Goal: Task Accomplishment & Management: Use online tool/utility

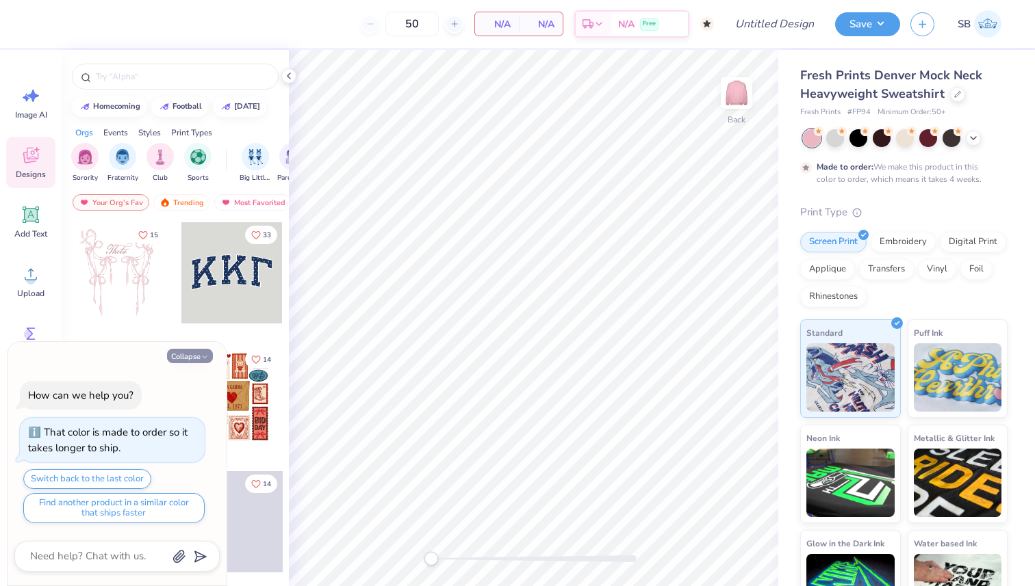
click at [193, 355] on button "Collapse" at bounding box center [190, 356] width 46 height 14
type textarea "x"
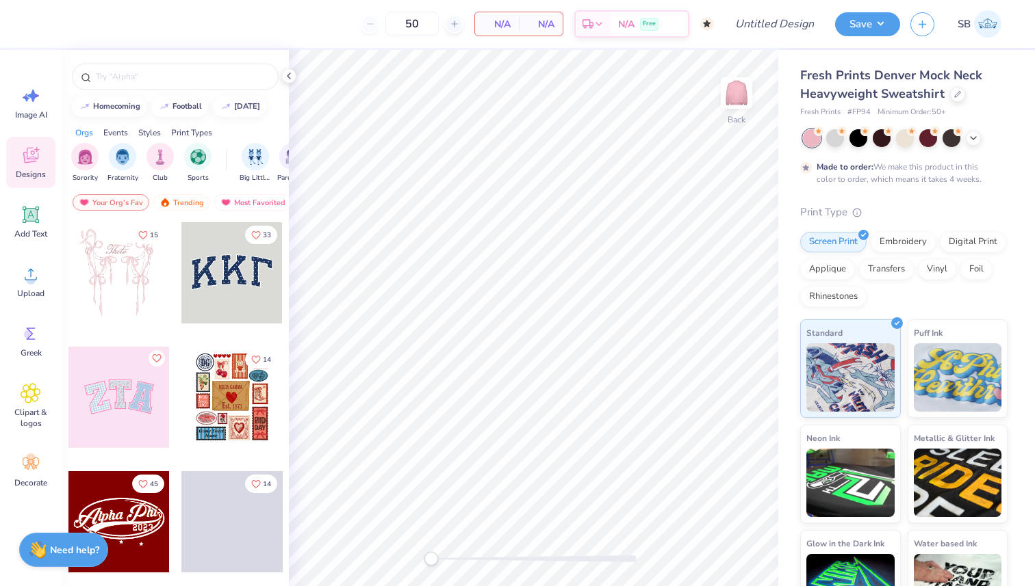
click at [142, 90] on div at bounding box center [175, 73] width 227 height 47
click at [136, 74] on input "text" at bounding box center [181, 77] width 175 height 14
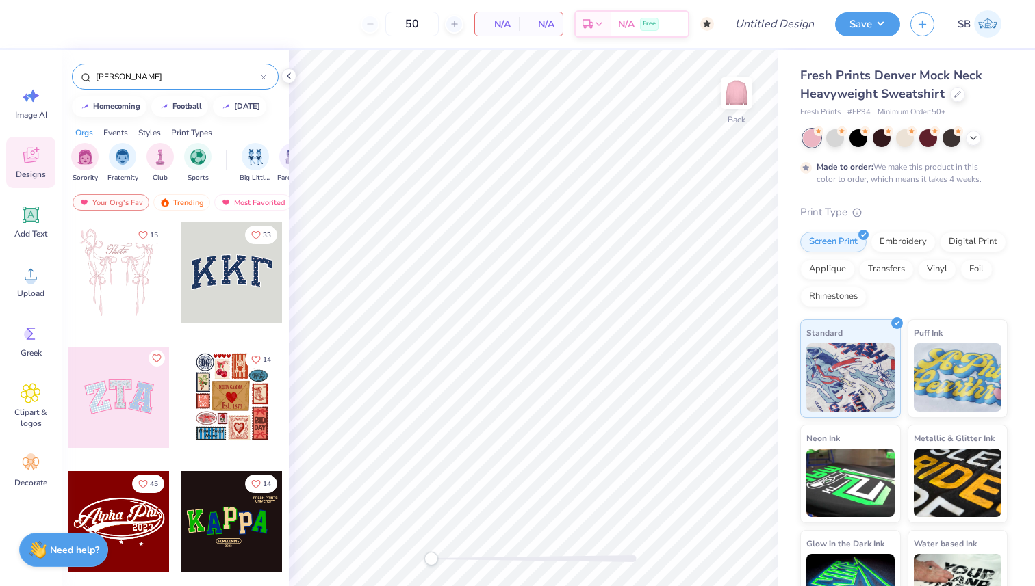
type input "[PERSON_NAME]"
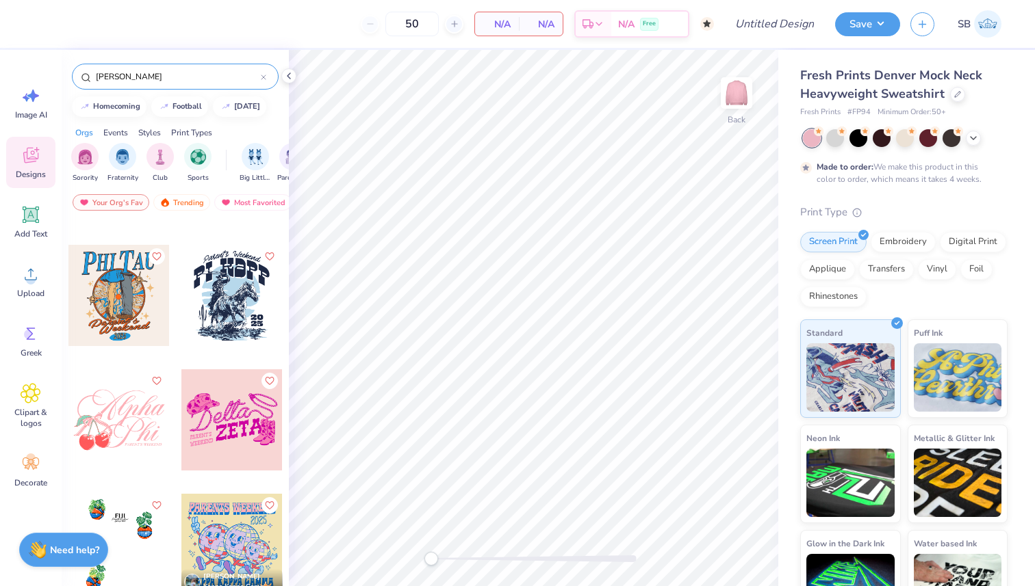
scroll to position [2444, 0]
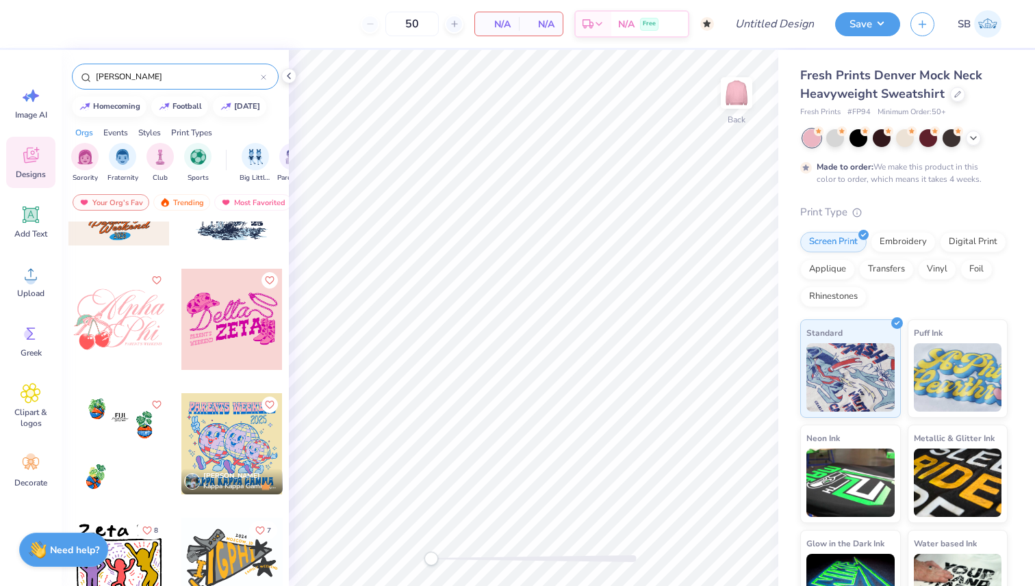
drag, startPoint x: 129, startPoint y: 78, endPoint x: 90, endPoint y: 79, distance: 39.0
click at [90, 79] on div "[PERSON_NAME]" at bounding box center [175, 77] width 207 height 26
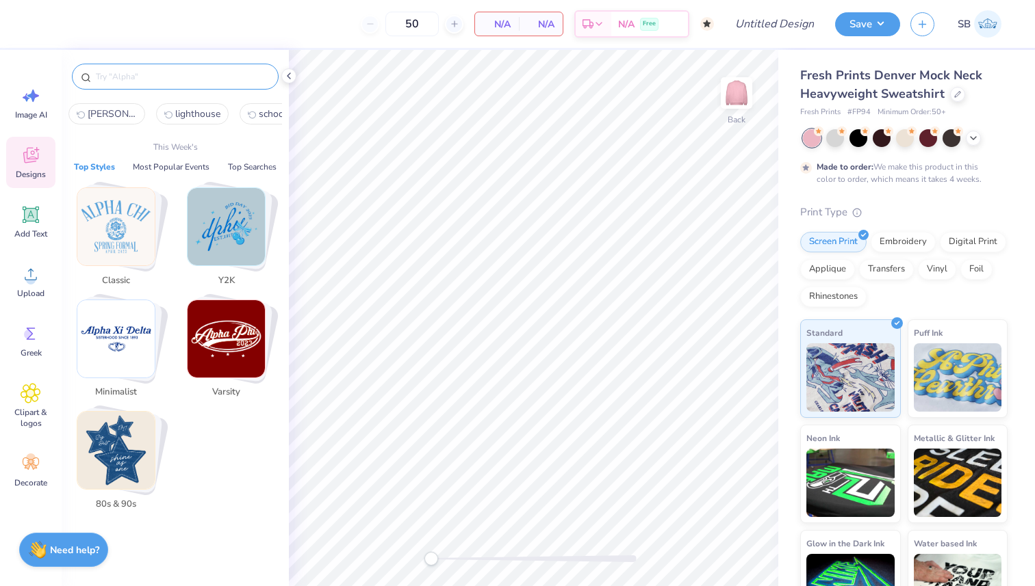
click at [116, 214] on img "Stack Card Button Classic" at bounding box center [115, 226] width 77 height 77
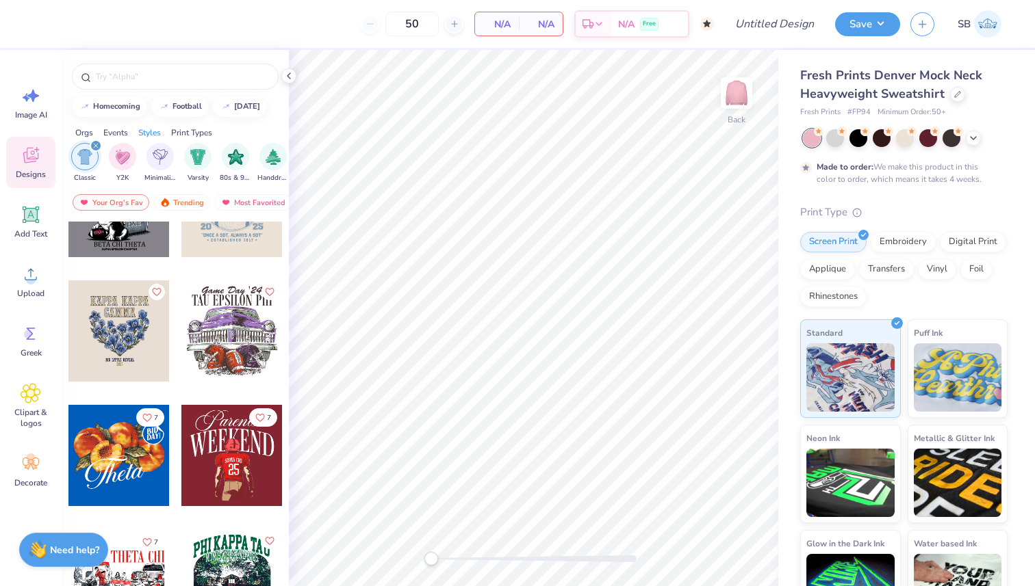
scroll to position [256, 0]
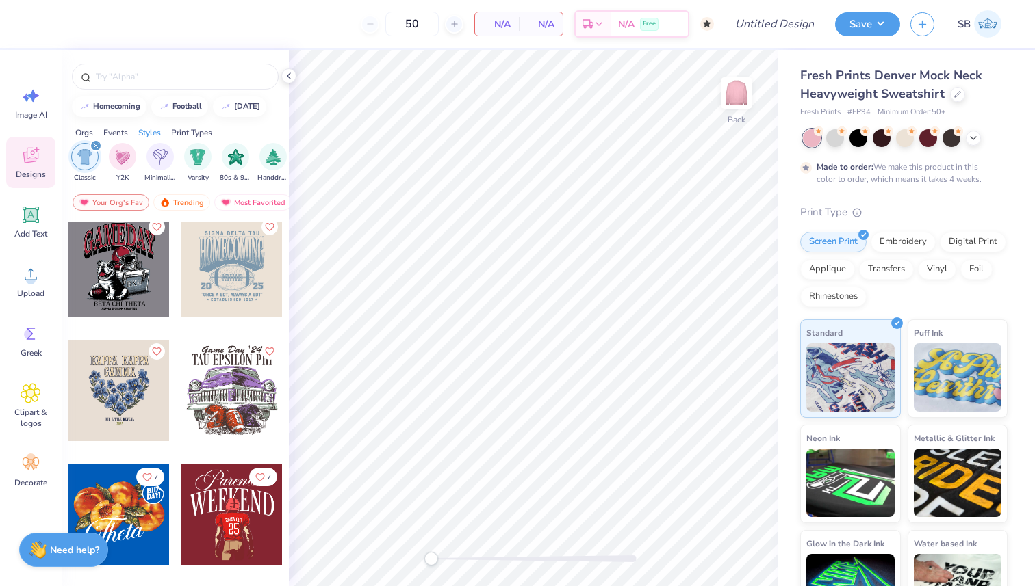
click at [96, 146] on icon "filter for Classic" at bounding box center [95, 145] width 5 height 5
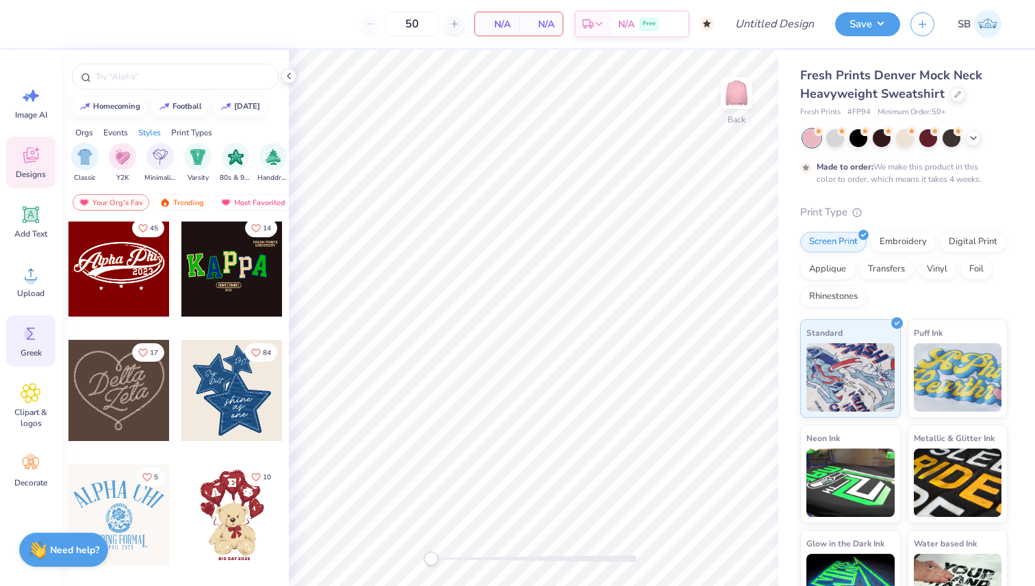
click at [29, 324] on icon at bounding box center [31, 334] width 21 height 21
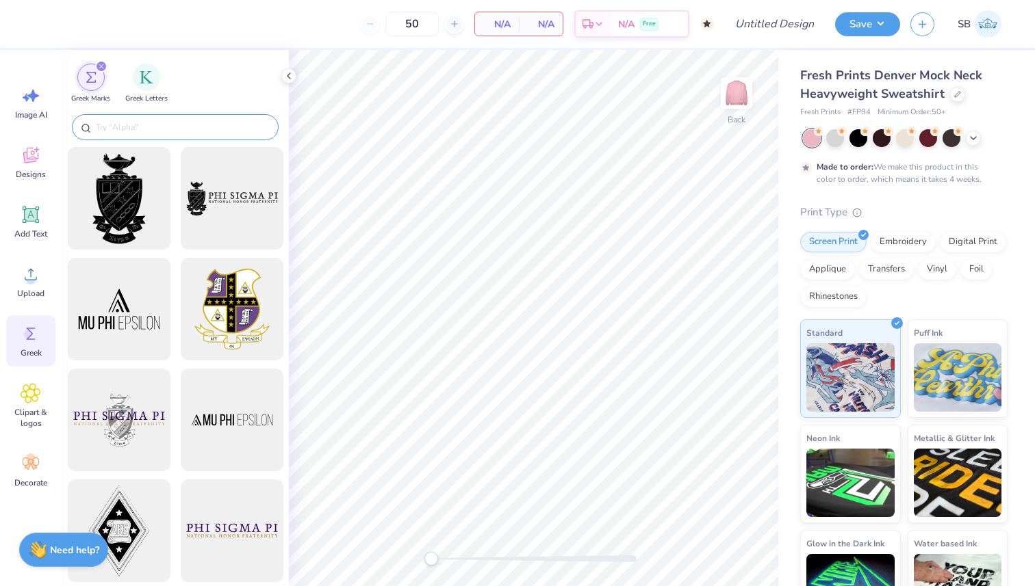
click at [168, 125] on input "text" at bounding box center [181, 127] width 175 height 14
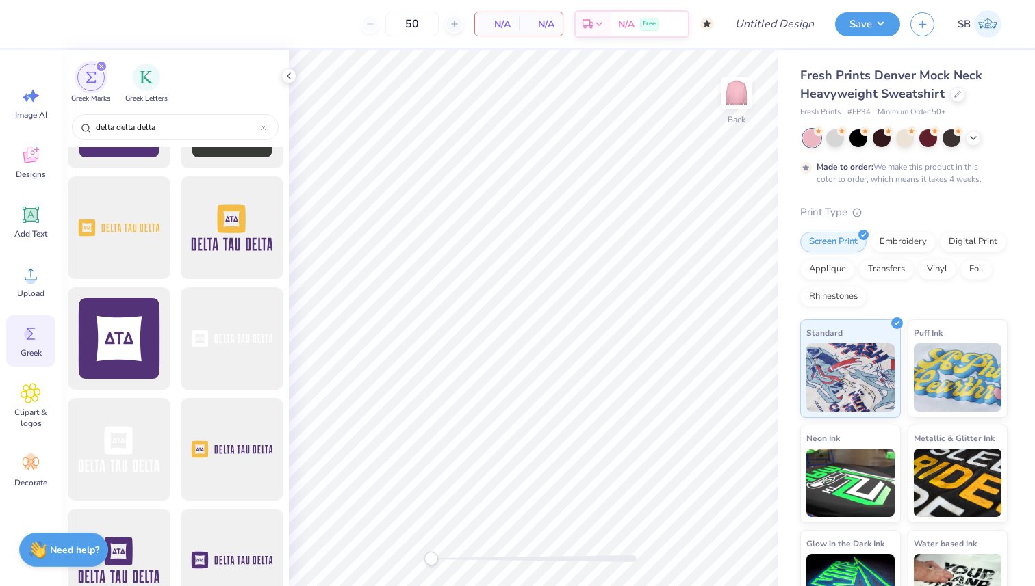
scroll to position [0, 0]
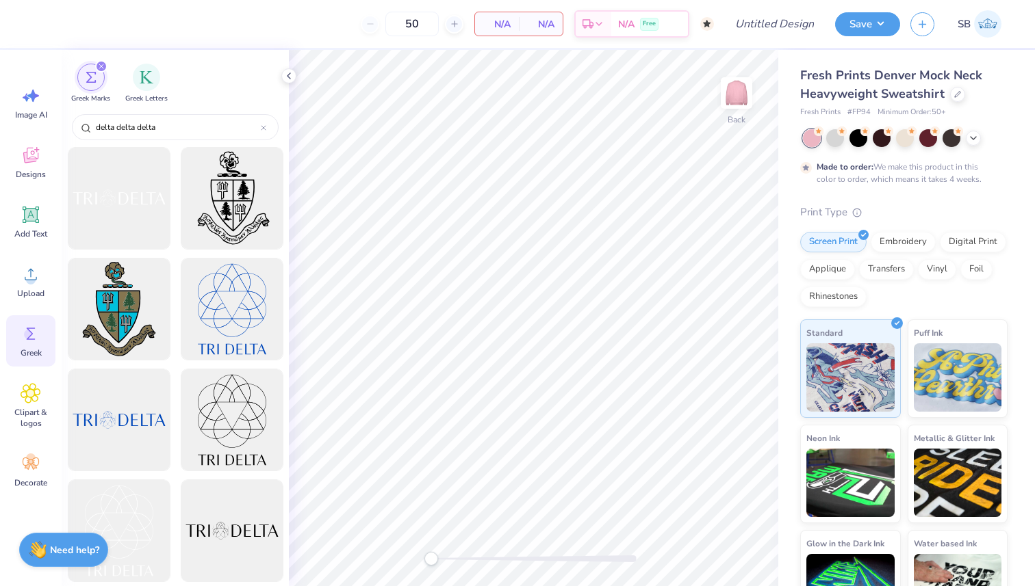
type input "delta delta delta"
drag, startPoint x: 194, startPoint y: 126, endPoint x: 80, endPoint y: 126, distance: 113.6
click at [80, 126] on div "delta delta delta" at bounding box center [175, 127] width 207 height 26
click at [147, 86] on div "filter for Greek Letters" at bounding box center [146, 75] width 27 height 27
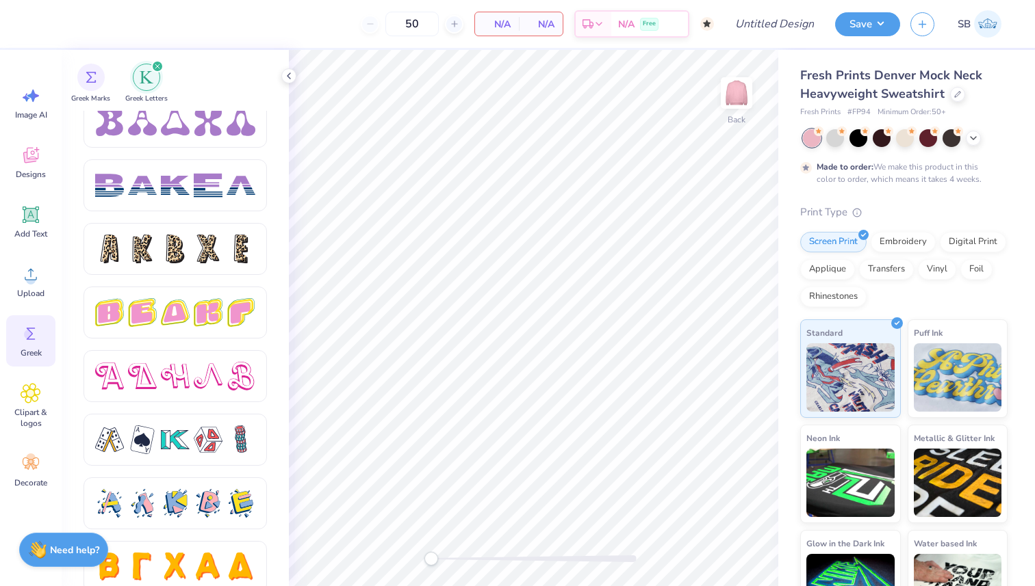
scroll to position [2259, 0]
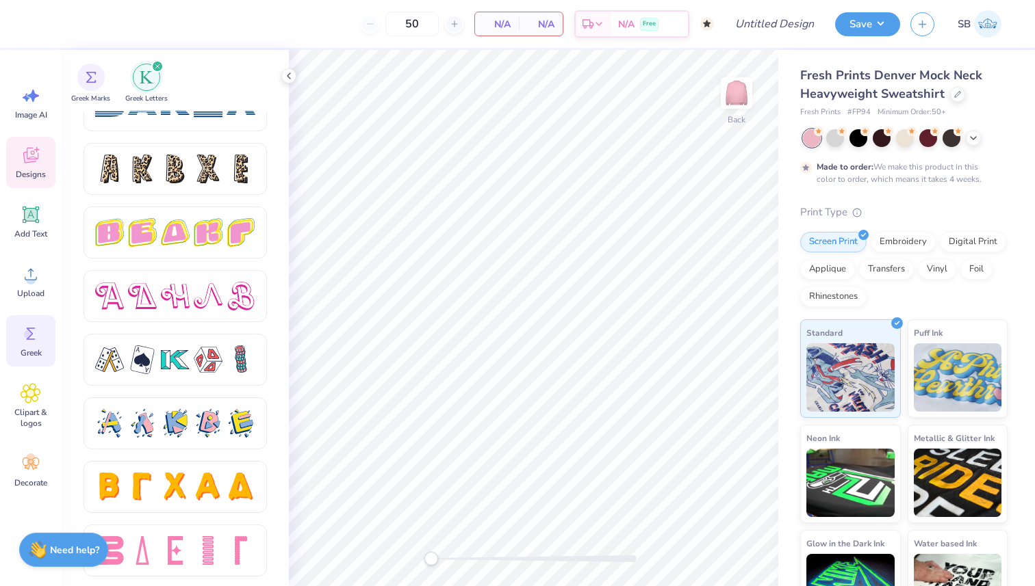
click at [30, 163] on icon at bounding box center [31, 155] width 21 height 21
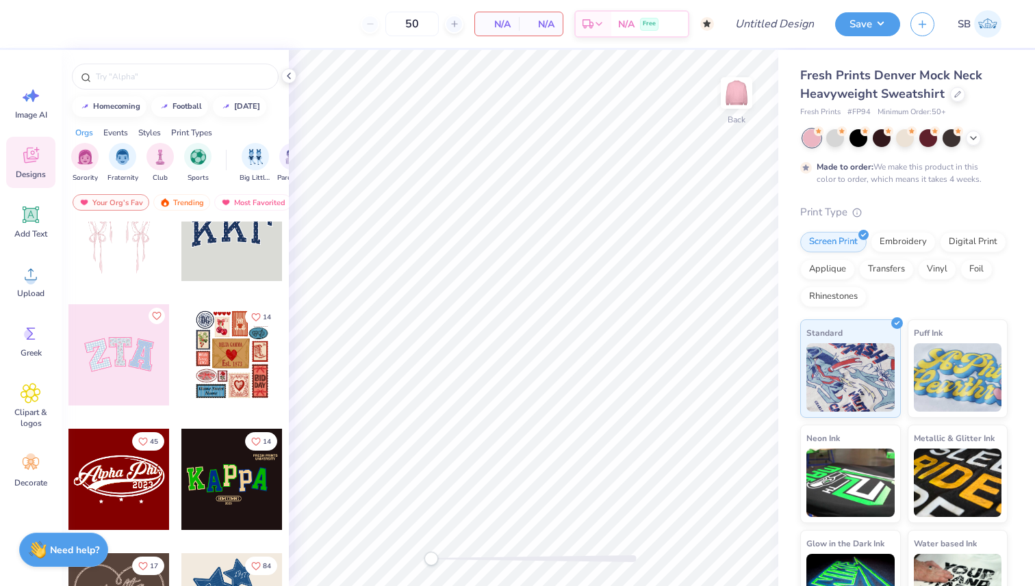
scroll to position [25, 0]
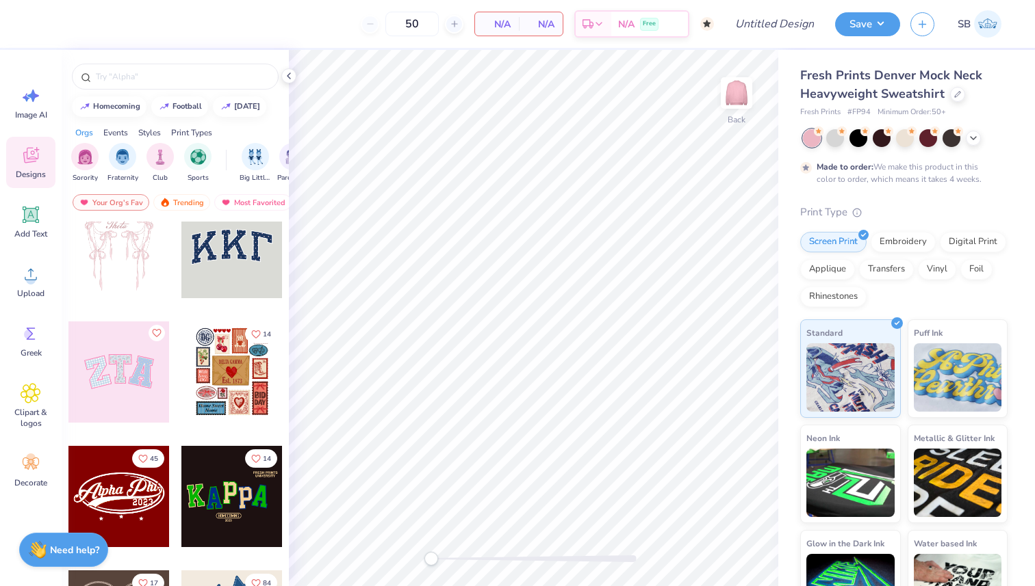
click at [124, 378] on div at bounding box center [118, 372] width 101 height 101
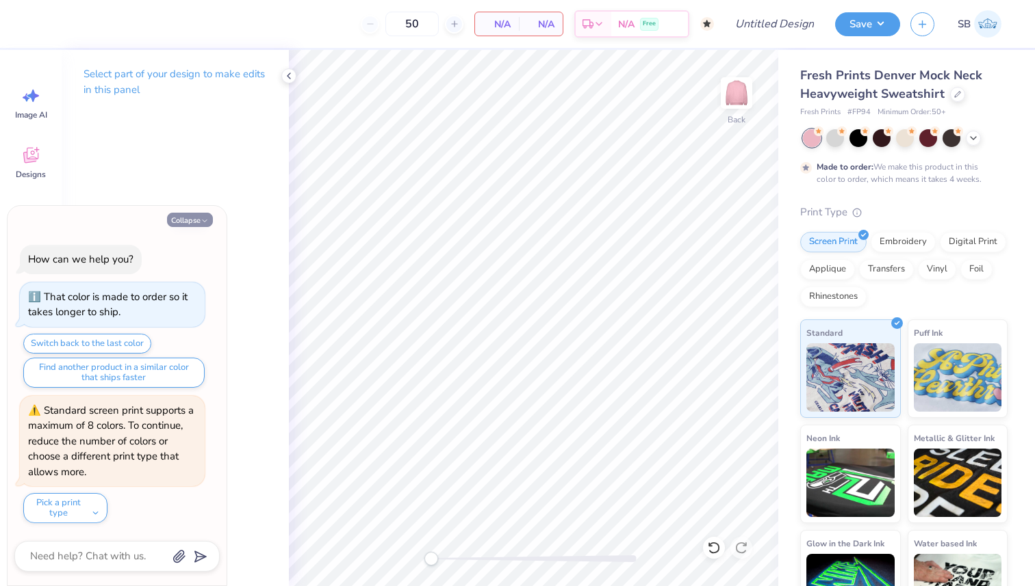
click at [207, 223] on icon "button" at bounding box center [205, 221] width 8 height 8
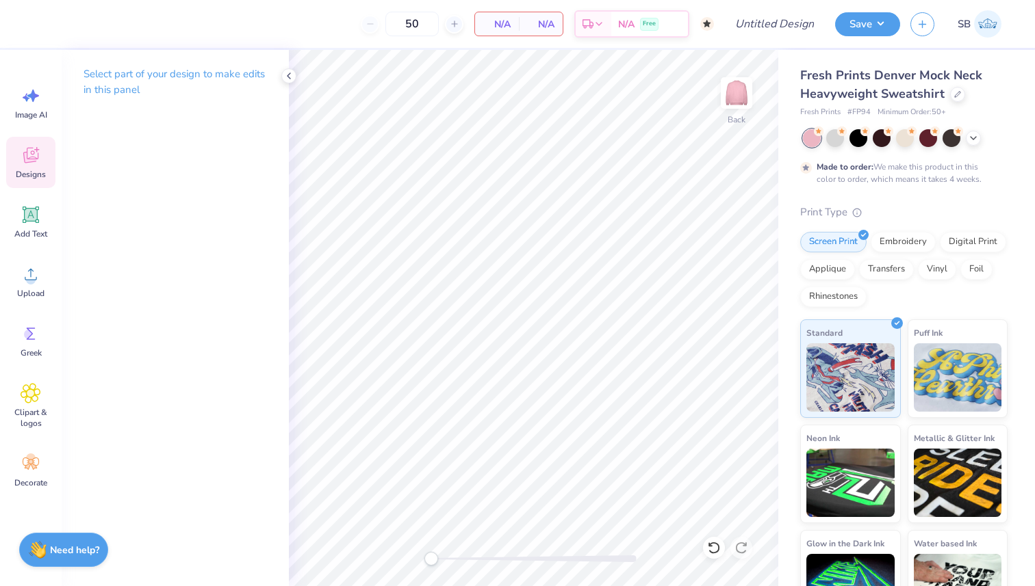
click at [25, 140] on div "Designs" at bounding box center [30, 162] width 49 height 51
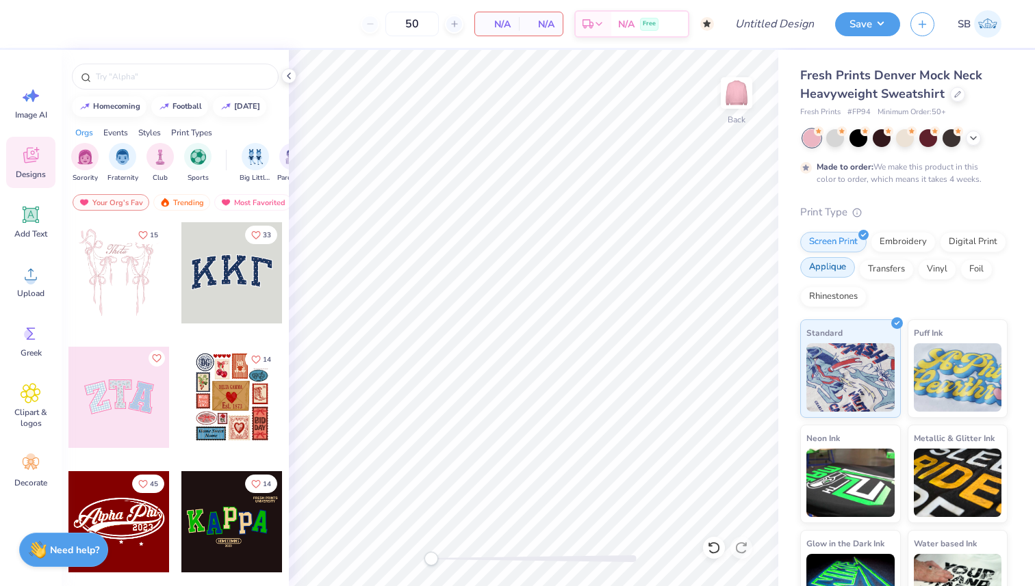
click at [829, 276] on div "Applique" at bounding box center [827, 267] width 55 height 21
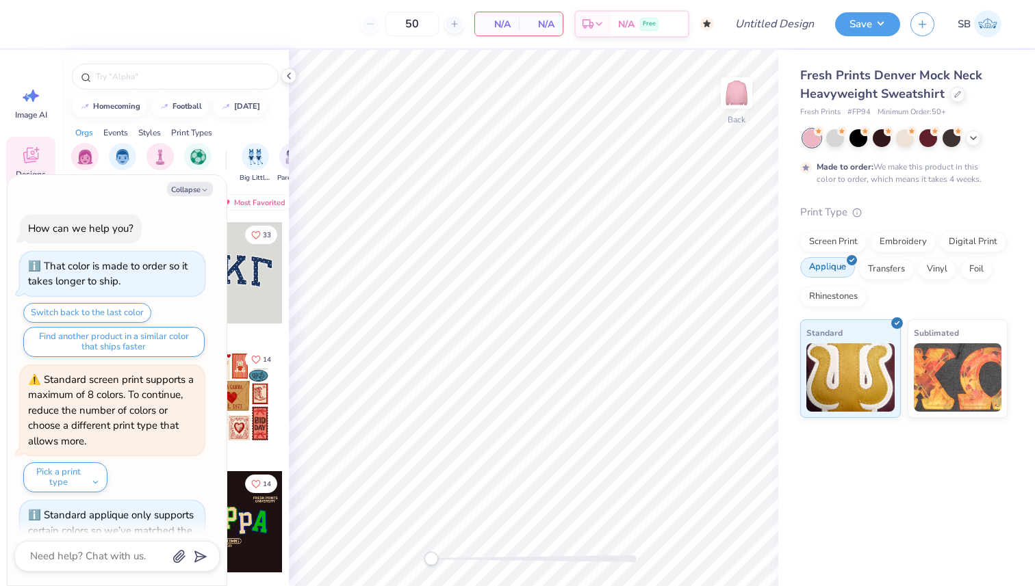
scroll to position [53, 0]
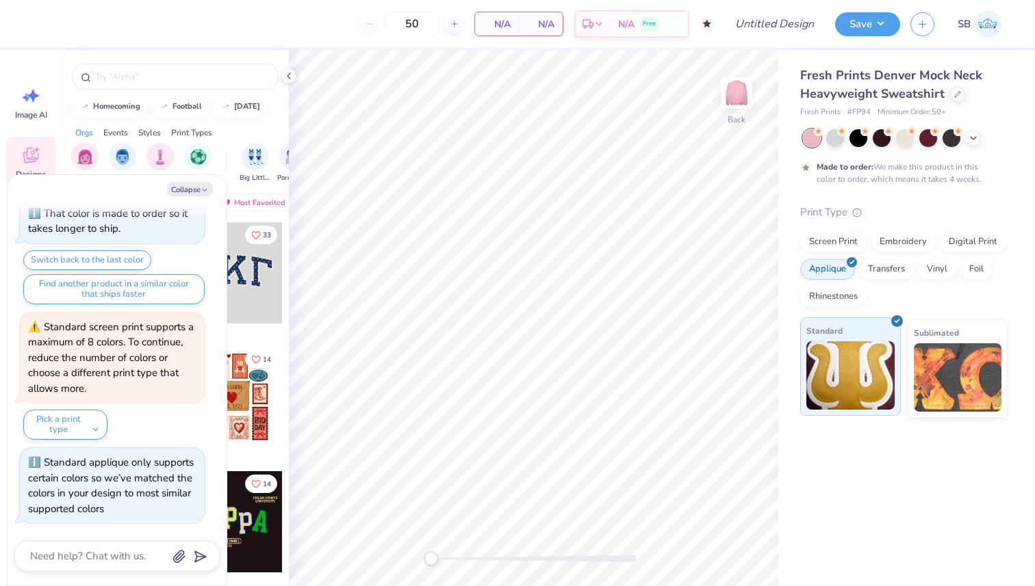
click at [872, 360] on img at bounding box center [850, 375] width 88 height 68
click at [204, 195] on button "Collapse" at bounding box center [190, 189] width 46 height 14
type textarea "x"
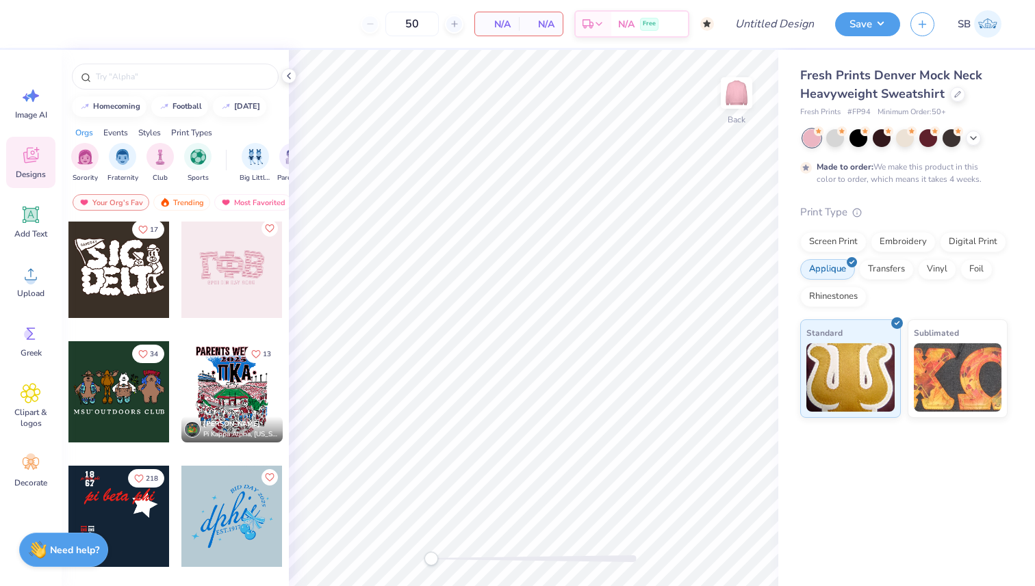
scroll to position [872, 0]
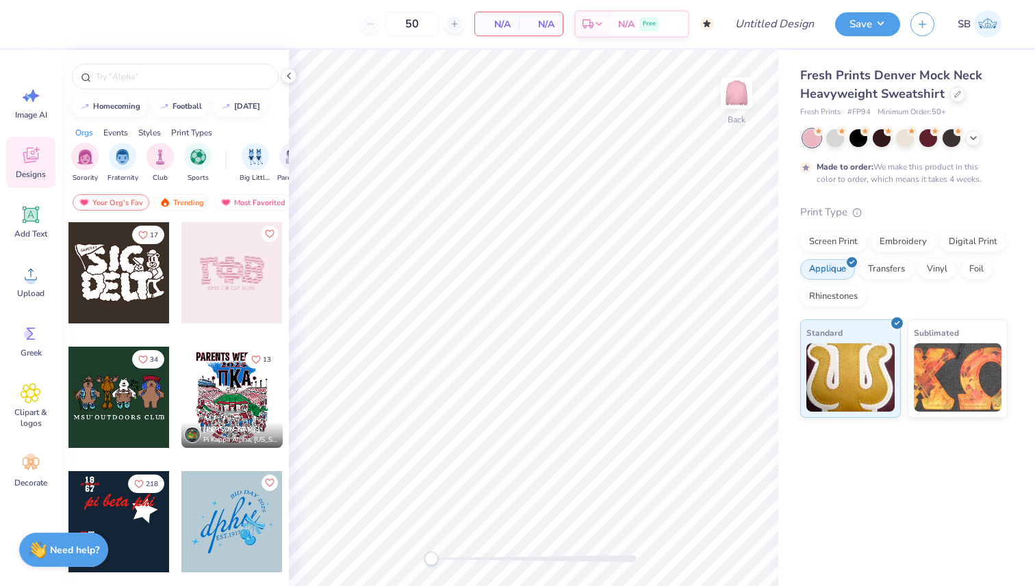
click at [249, 292] on div at bounding box center [231, 272] width 101 height 101
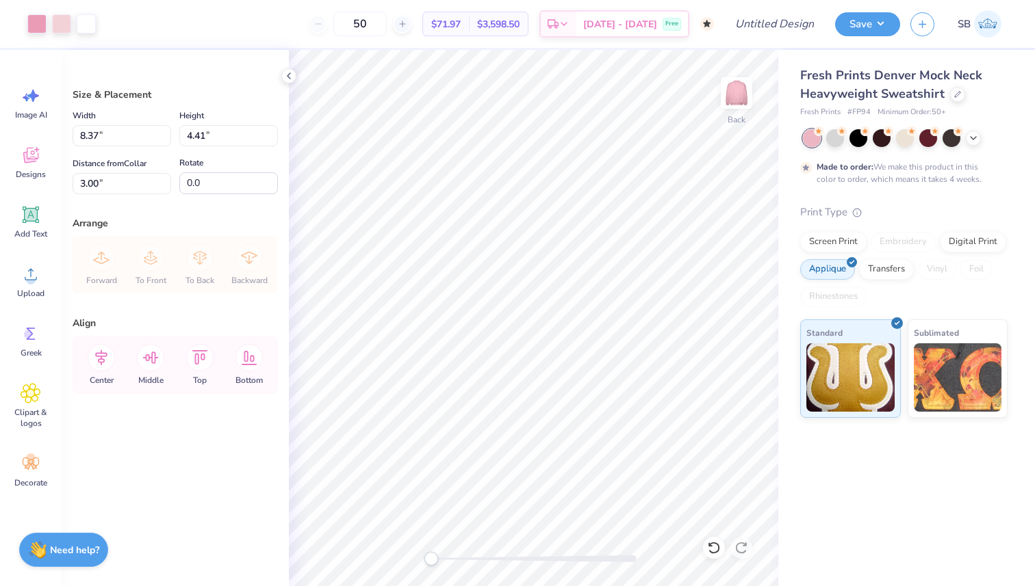
type input "11.41"
type input "6.01"
type input "1.40"
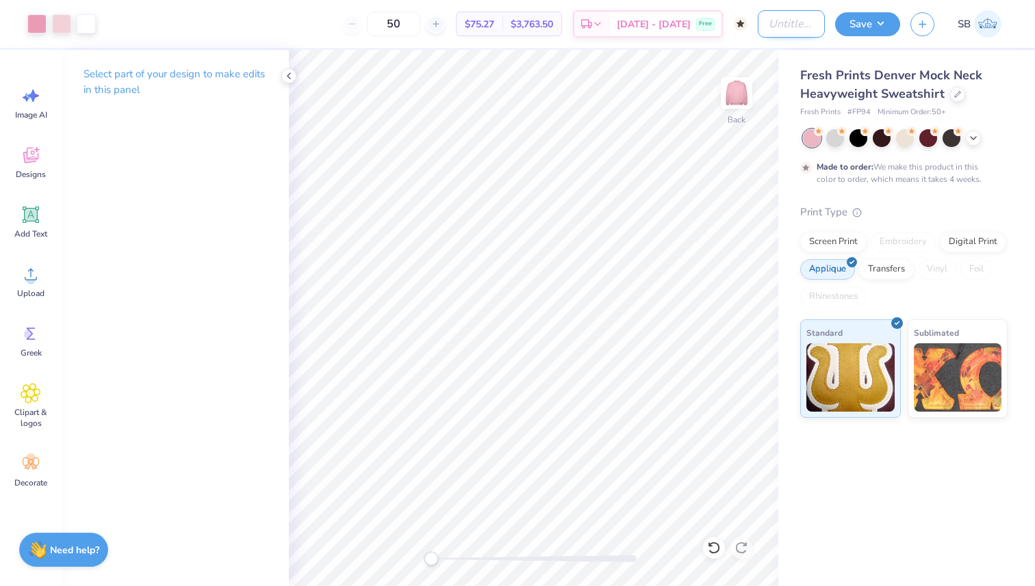
click at [775, 25] on input "Design Title" at bounding box center [791, 23] width 67 height 27
type input "[PERSON_NAME] sweatshirt"
click at [974, 141] on icon at bounding box center [973, 136] width 11 height 11
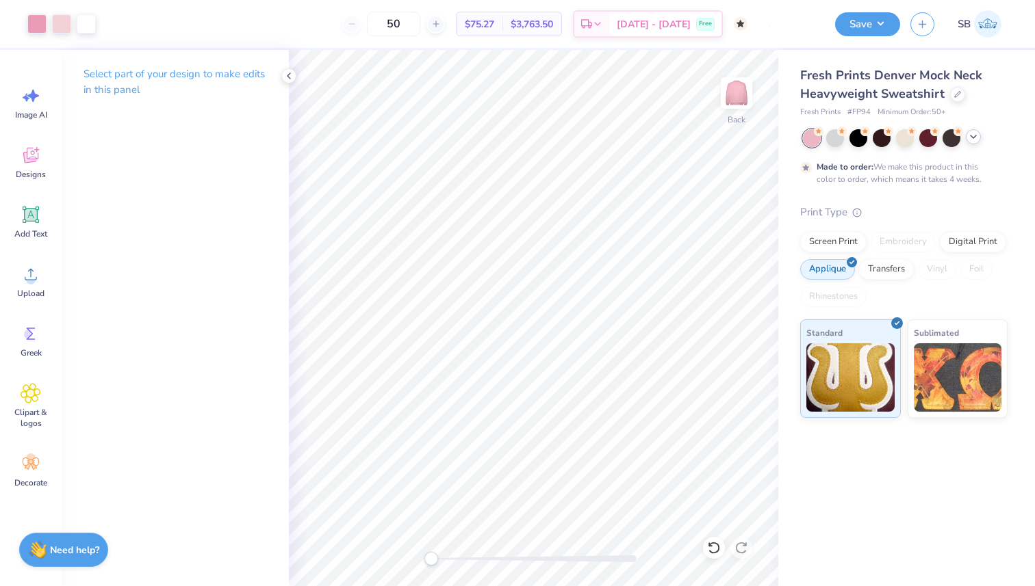
scroll to position [0, 0]
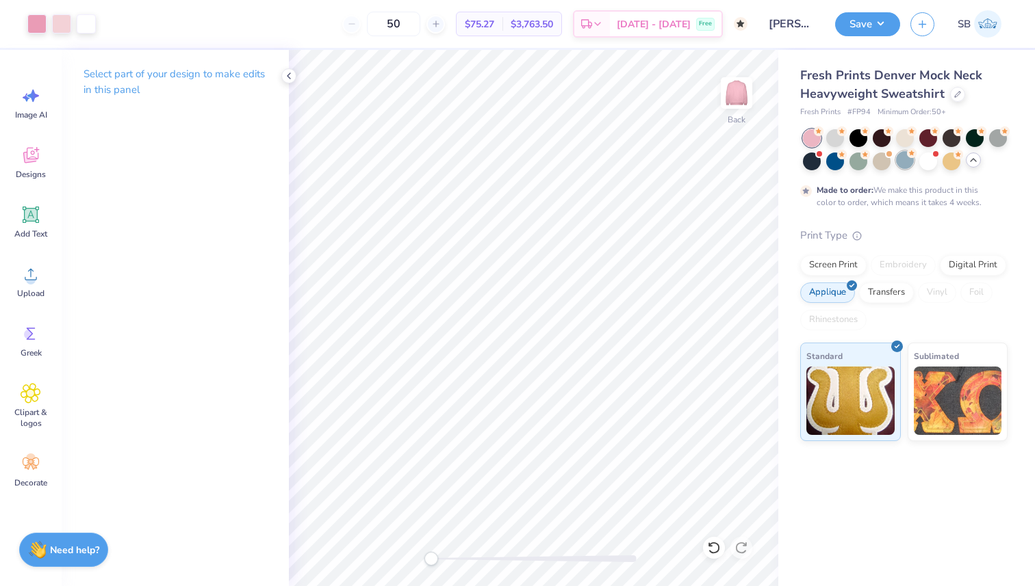
click at [907, 163] on div at bounding box center [905, 160] width 18 height 18
click at [879, 161] on div at bounding box center [881, 160] width 18 height 18
click at [836, 157] on div at bounding box center [835, 160] width 18 height 18
click at [872, 18] on button "Save" at bounding box center [867, 22] width 65 height 24
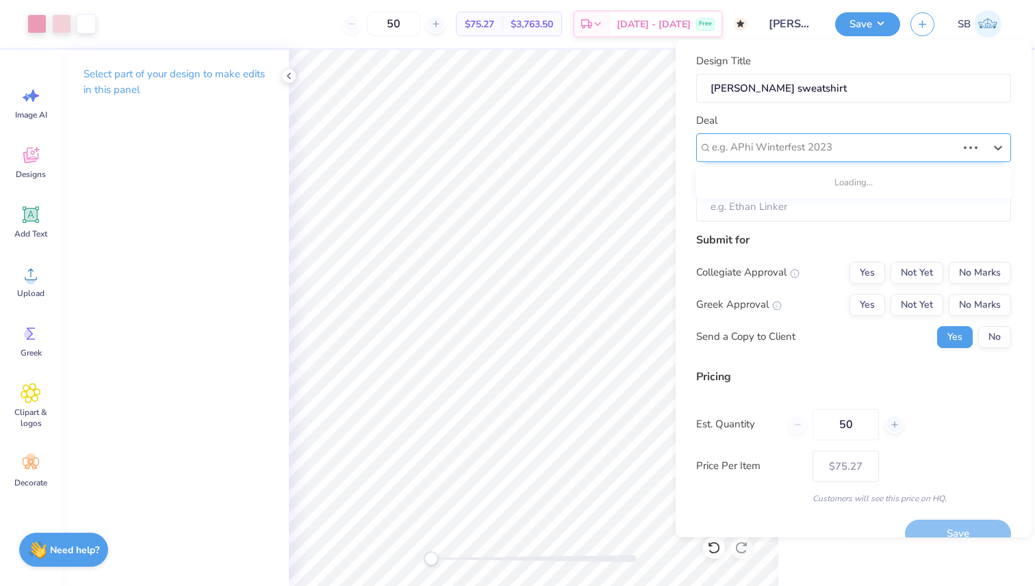
click at [808, 145] on div at bounding box center [834, 147] width 245 height 18
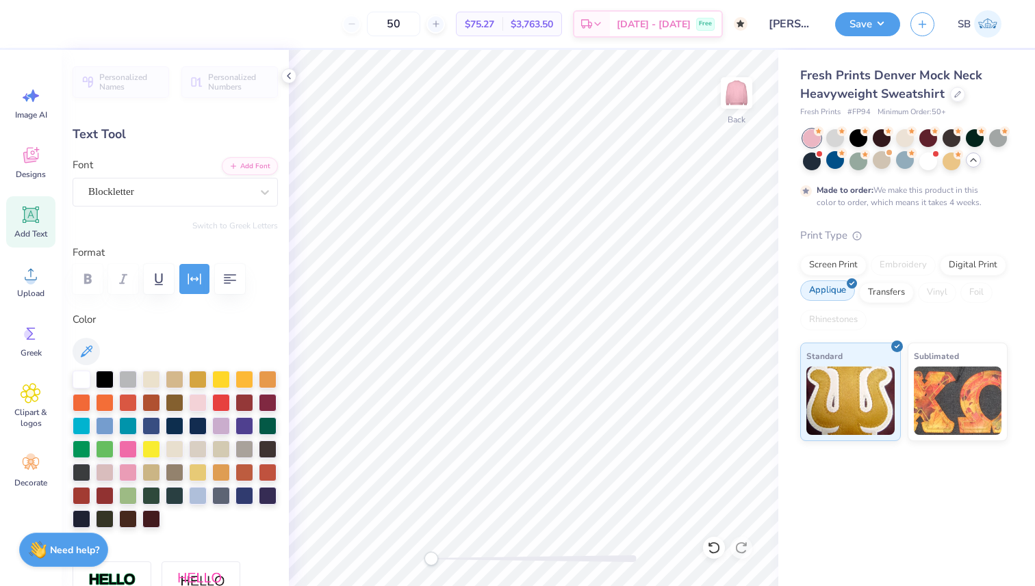
scroll to position [0, 1]
type textarea "gphibid day 2025"
type input "7.92"
click at [291, 73] on icon at bounding box center [288, 75] width 11 height 11
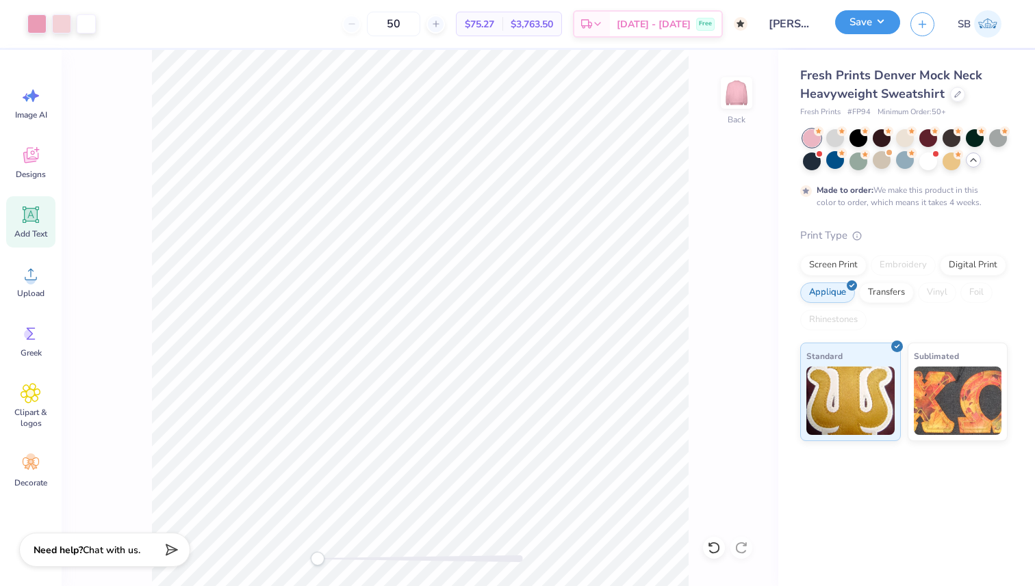
click at [877, 31] on button "Save" at bounding box center [867, 22] width 65 height 24
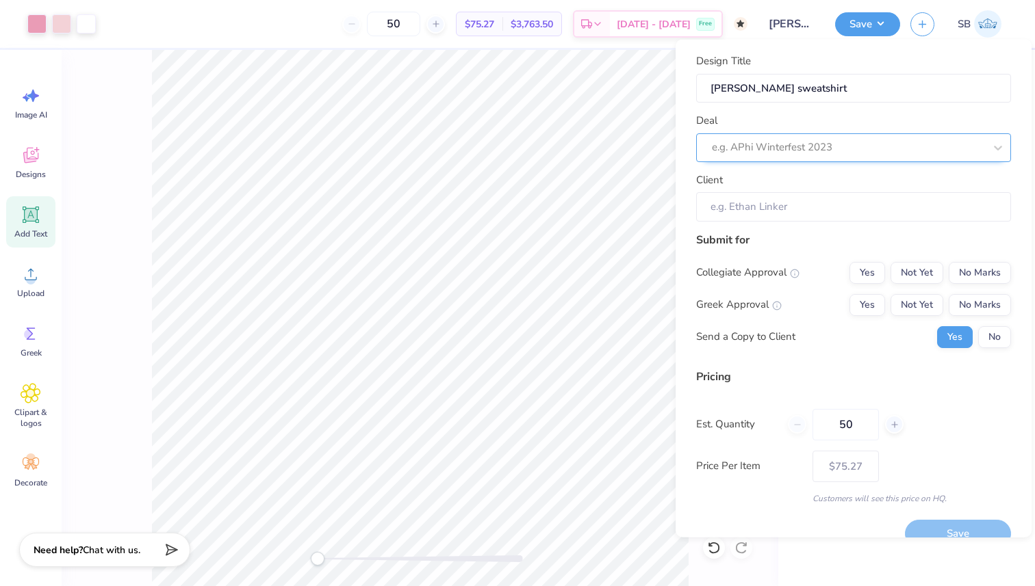
click at [800, 140] on div at bounding box center [848, 147] width 272 height 18
click at [771, 147] on div at bounding box center [848, 147] width 272 height 18
click at [884, 23] on button "Save" at bounding box center [867, 22] width 65 height 24
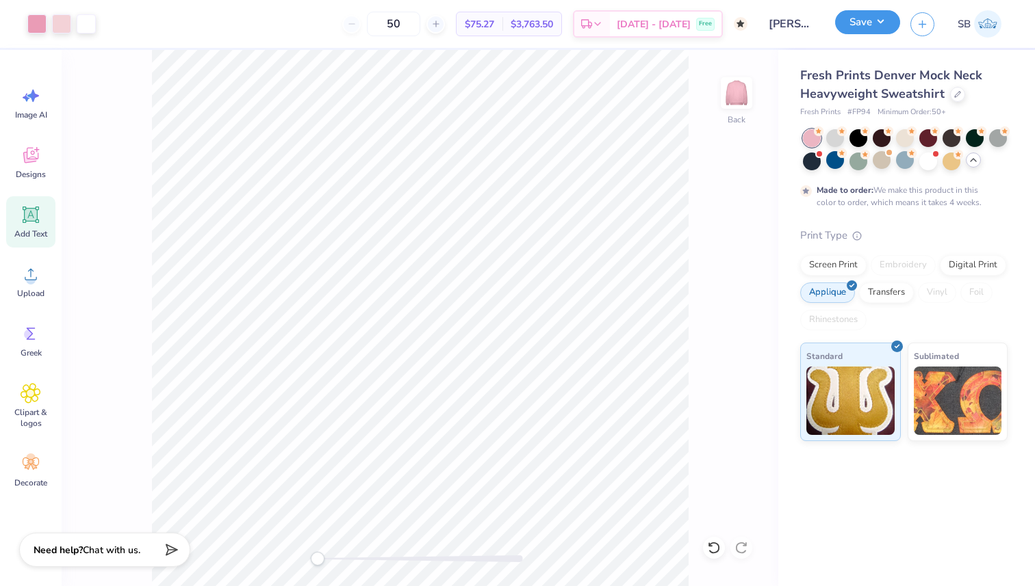
click at [884, 25] on button "Save" at bounding box center [867, 22] width 65 height 24
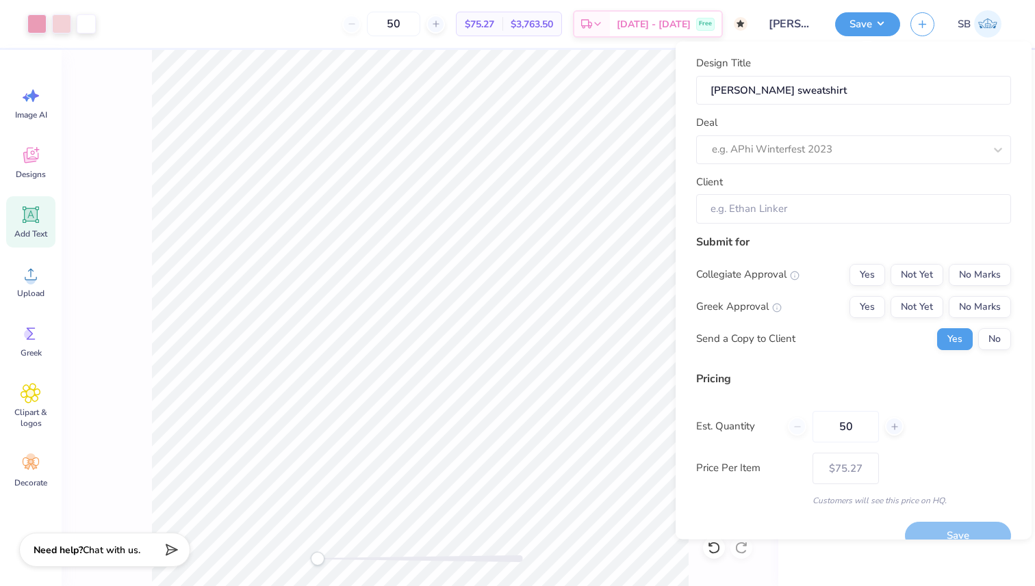
scroll to position [23, 0]
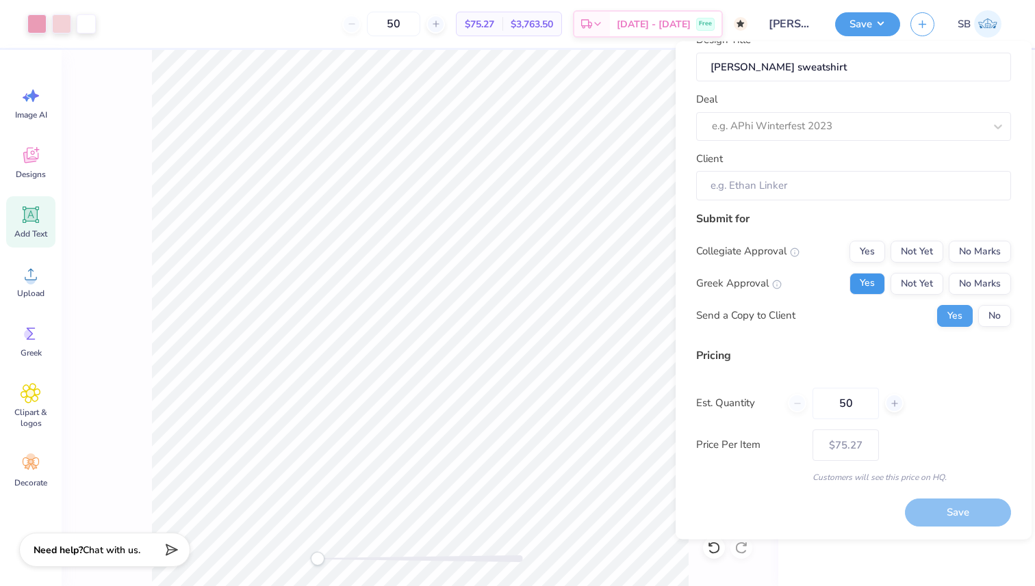
click at [874, 288] on button "Yes" at bounding box center [867, 283] width 36 height 22
click at [977, 251] on button "No Marks" at bounding box center [979, 251] width 62 height 22
type input "$75.27"
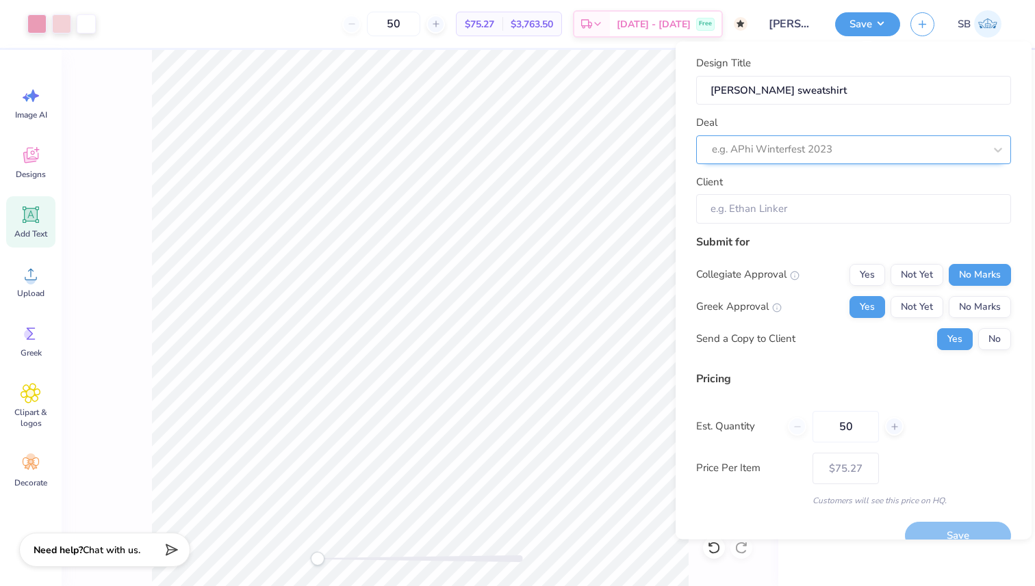
click at [874, 140] on div at bounding box center [848, 149] width 272 height 18
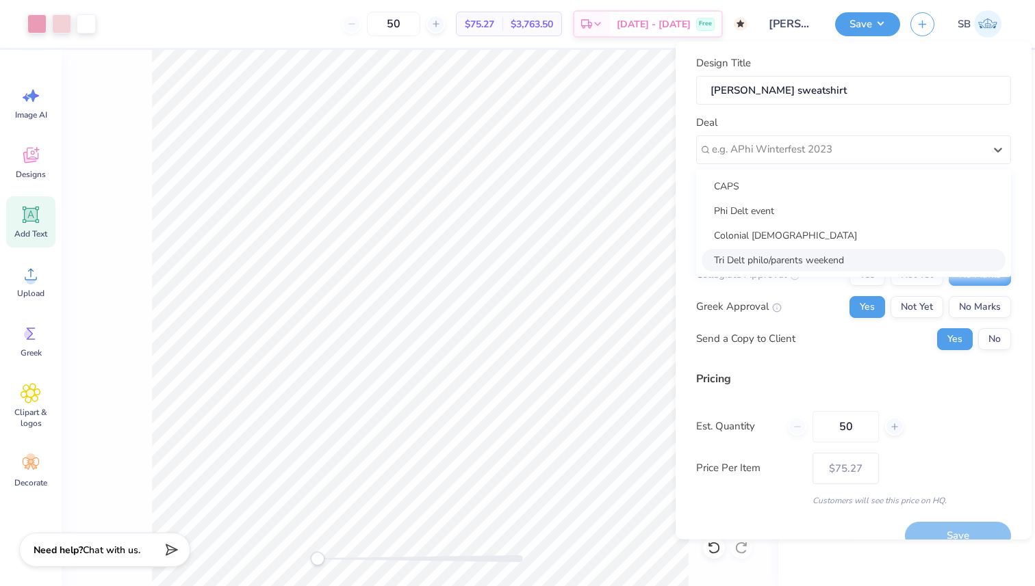
click at [801, 256] on div "Tri Delt philo/parents weekend" at bounding box center [853, 259] width 304 height 23
type input "[PERSON_NAME]"
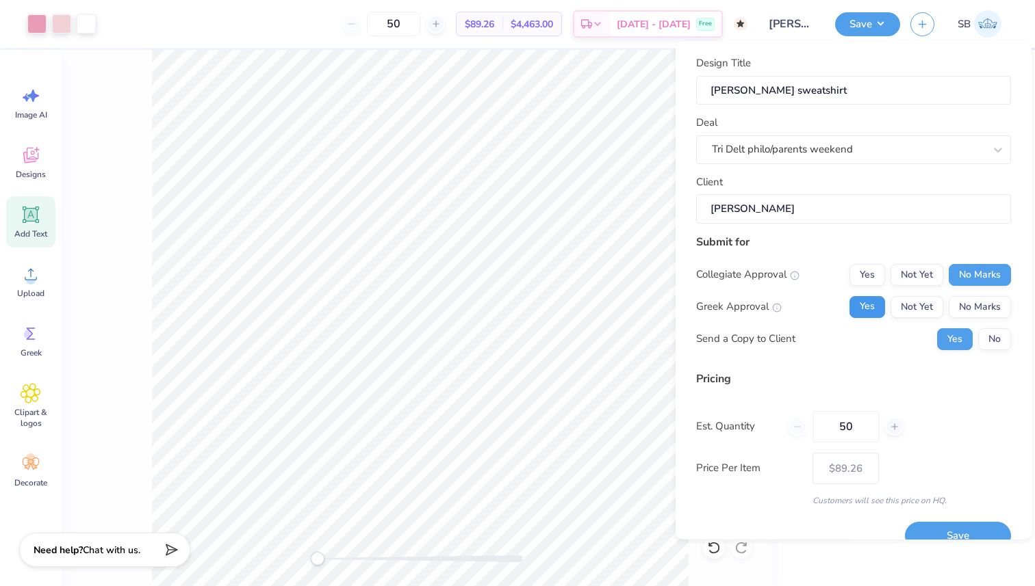
scroll to position [23, 0]
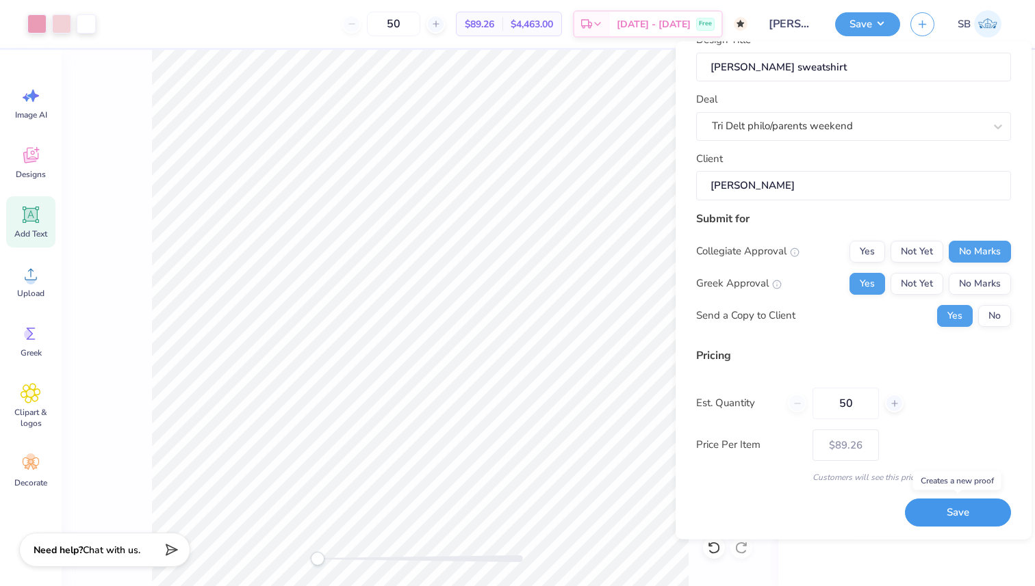
click at [937, 508] on button "Save" at bounding box center [958, 513] width 106 height 28
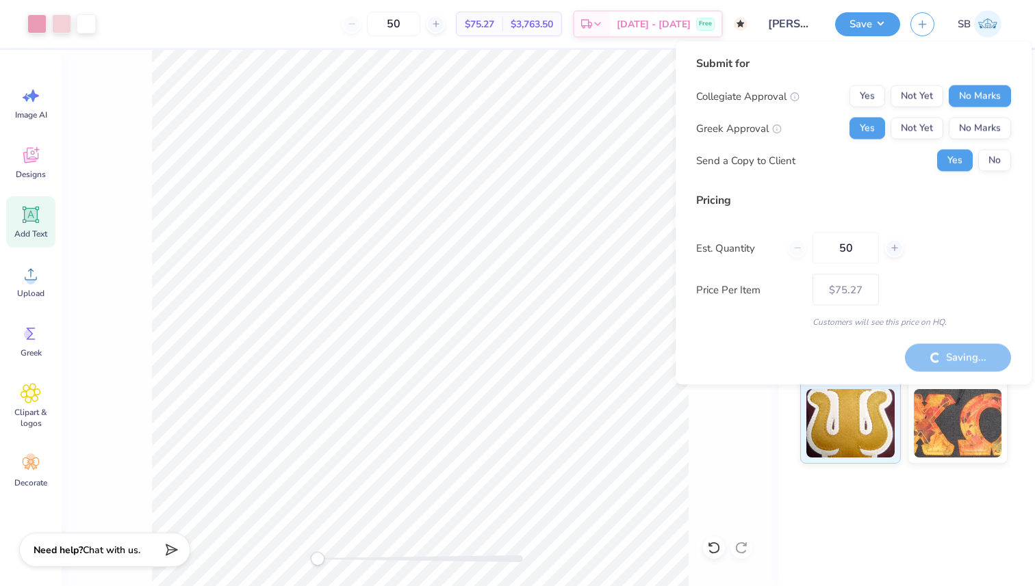
type input "– –"
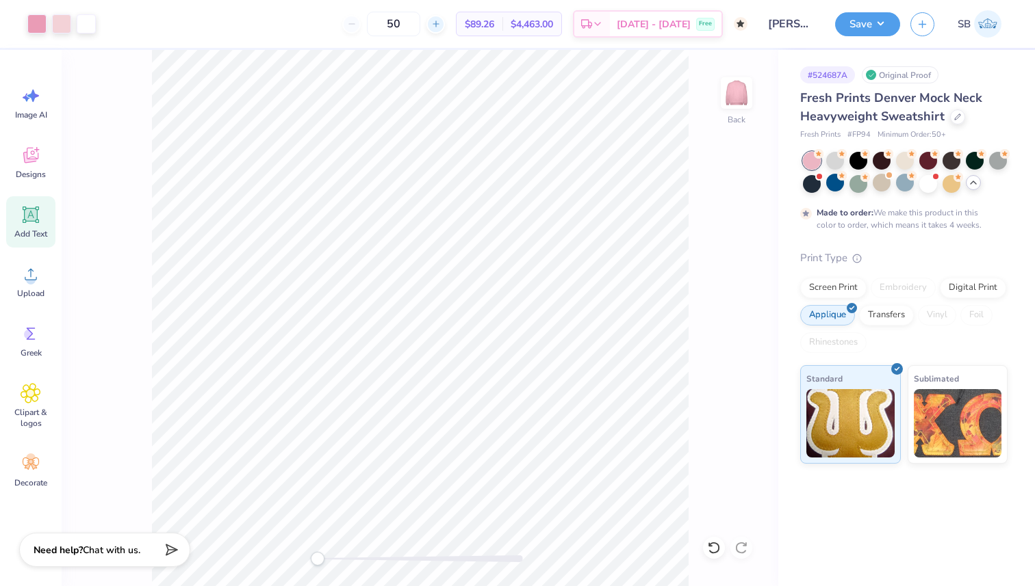
click at [441, 25] on icon at bounding box center [436, 24] width 10 height 10
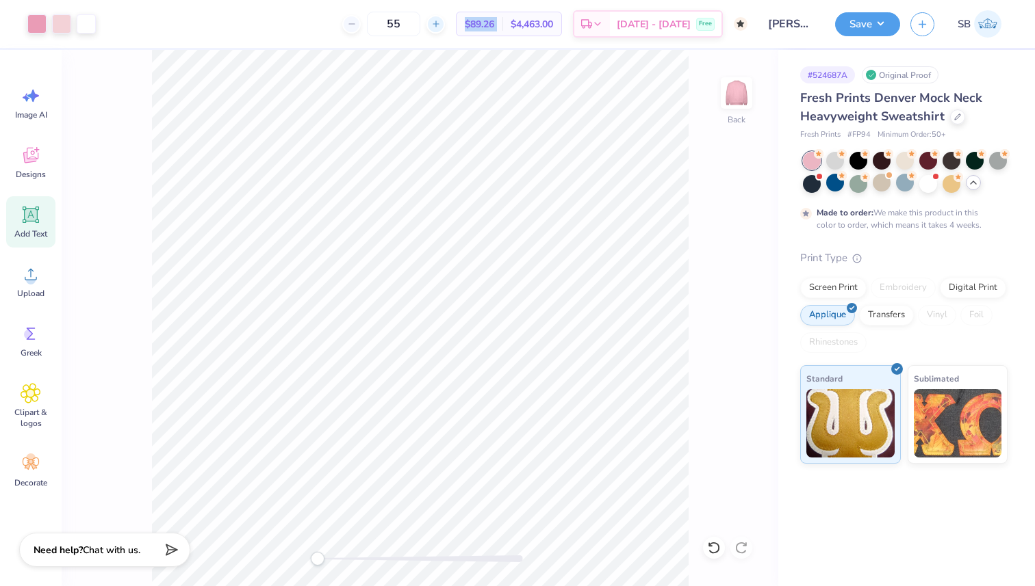
click at [441, 25] on icon at bounding box center [436, 24] width 10 height 10
click at [454, 25] on div "58" at bounding box center [445, 24] width 103 height 25
click at [441, 25] on icon at bounding box center [436, 24] width 10 height 10
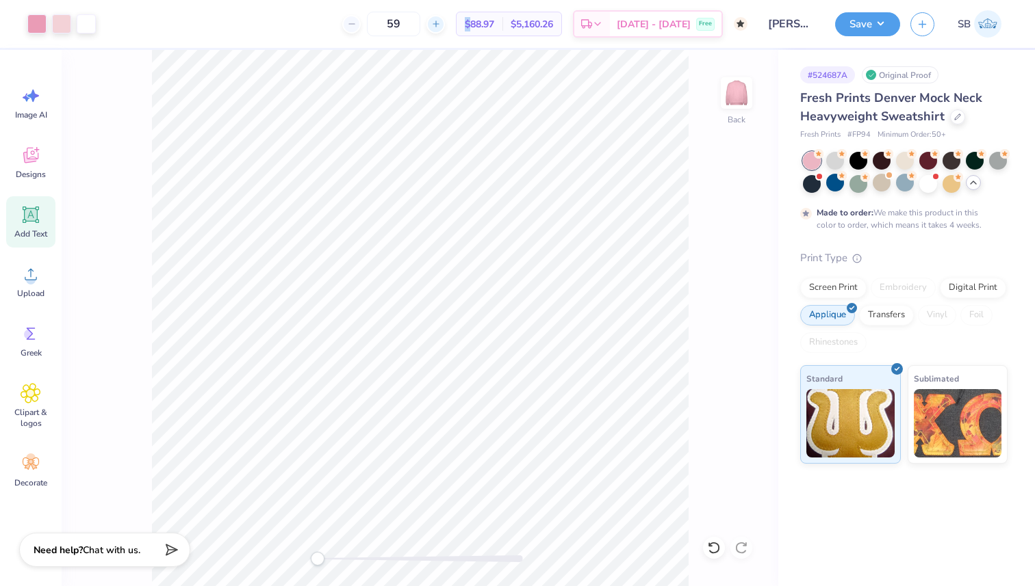
click at [441, 25] on icon at bounding box center [436, 24] width 10 height 10
type input "60"
click at [610, 21] on div "Est. Delivery" at bounding box center [592, 26] width 36 height 25
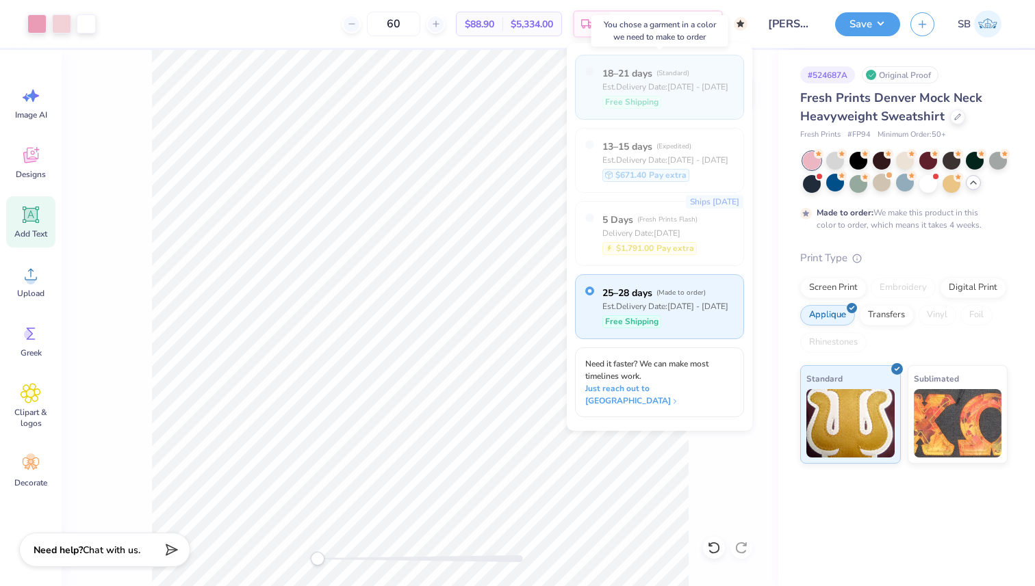
click at [647, 81] on div "Est. Delivery Date: [DATE] - [DATE]" at bounding box center [665, 87] width 126 height 12
